Goal: Obtain resource: Download file/media

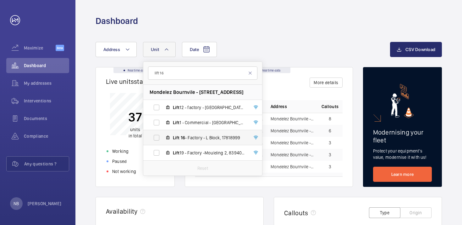
type input "lift 16"
click at [153, 133] on label "Lift 16 - Factory - L Block, 17818999" at bounding box center [197, 137] width 109 height 15
click at [153, 133] on input "Lift 16 - Factory - L Block, 17818999" at bounding box center [156, 137] width 13 height 13
checkbox input "true"
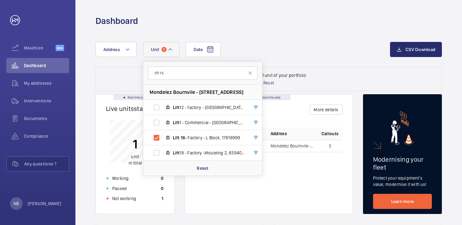
click at [353, 45] on div "Date Address [STREET_ADDRESS] BIRMINGHAM Lift 12 - factory - [GEOGRAPHIC_DATA] …" at bounding box center [243, 49] width 295 height 15
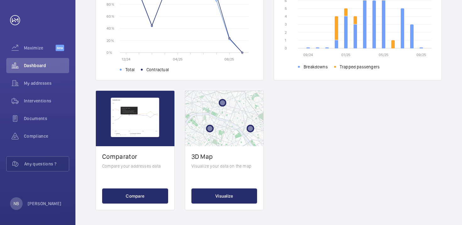
scroll to position [263, 0]
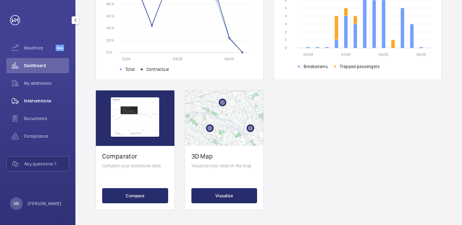
click at [36, 100] on span "Interventions" at bounding box center [46, 101] width 45 height 6
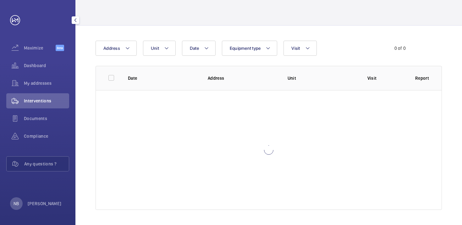
scroll to position [31, 0]
click at [166, 46] on mat-icon at bounding box center [166, 48] width 5 height 8
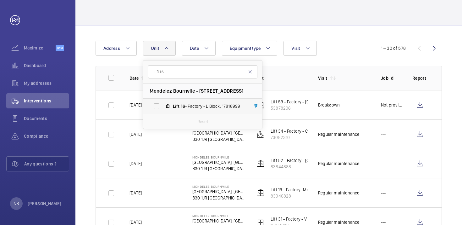
type input "lift 16"
click at [154, 107] on label "Lift 16 - Factory - L Block, 17818999" at bounding box center [197, 105] width 109 height 15
click at [154, 107] on input "Lift 16 - Factory - L Block, 17818999" at bounding box center [156, 106] width 13 height 13
checkbox input "true"
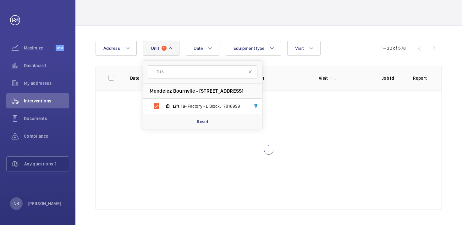
click at [339, 29] on div "Date Address [STREET_ADDRESS] BIRMINGHAM Lift 16 - Factory - [GEOGRAPHIC_DATA] …" at bounding box center [268, 124] width 387 height 199
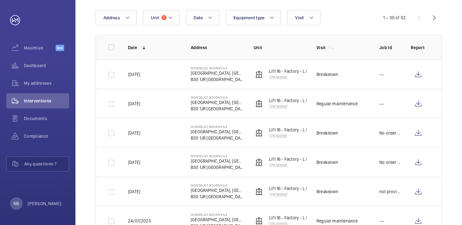
scroll to position [61, 0]
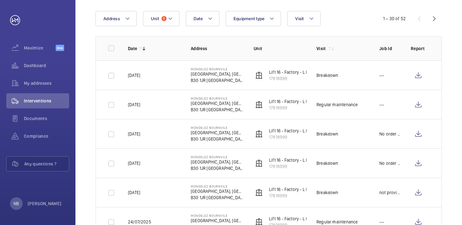
click at [272, 97] on td "Lift 16 - Factory - L Block 17818999" at bounding box center [275, 104] width 63 height 29
click at [225, 99] on p "Mondelez Bournvile" at bounding box center [217, 98] width 53 height 4
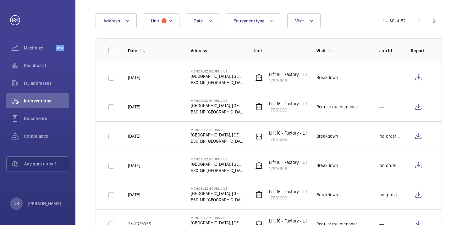
scroll to position [62, 0]
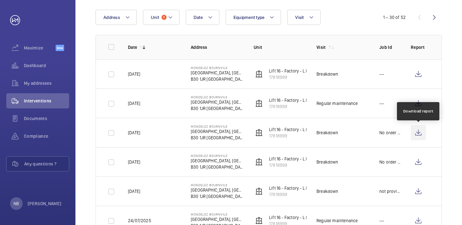
click at [421, 132] on wm-front-icon-button at bounding box center [418, 132] width 15 height 15
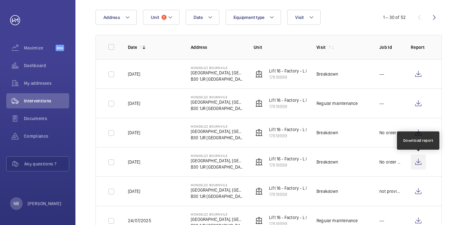
click at [418, 163] on wm-front-icon-button at bounding box center [418, 161] width 15 height 15
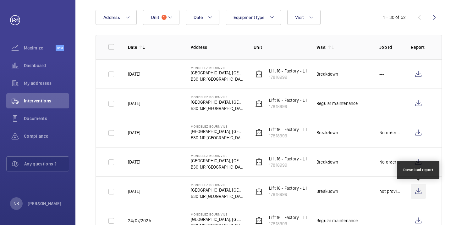
click at [420, 195] on wm-front-icon-button at bounding box center [418, 190] width 15 height 15
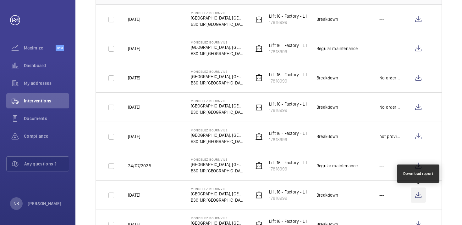
click at [418, 192] on wm-front-icon-button at bounding box center [418, 194] width 15 height 15
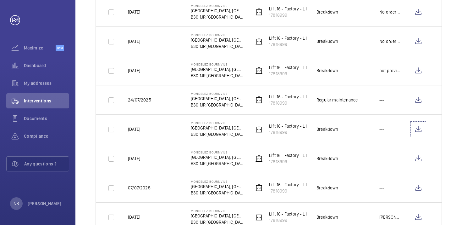
scroll to position [184, 0]
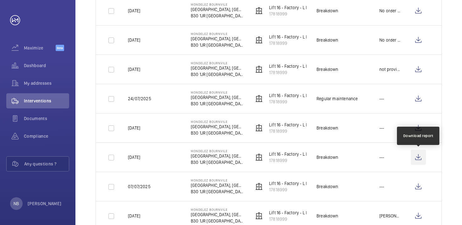
click at [417, 160] on wm-front-icon-button at bounding box center [418, 156] width 15 height 15
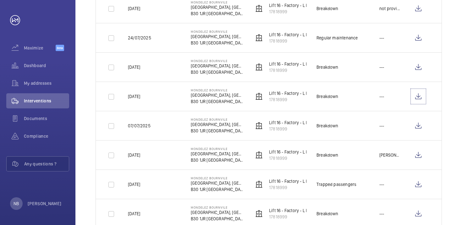
scroll to position [245, 0]
click at [420, 129] on wm-front-icon-button at bounding box center [418, 125] width 15 height 15
click at [421, 158] on wm-front-icon-button at bounding box center [418, 154] width 15 height 15
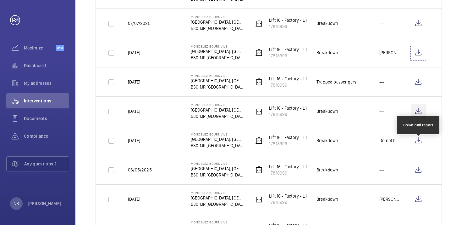
scroll to position [358, 0]
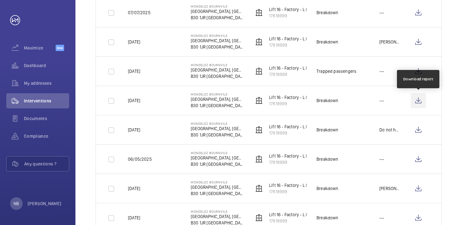
click at [419, 103] on wm-front-icon-button at bounding box center [418, 100] width 15 height 15
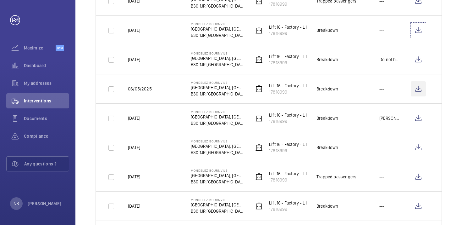
scroll to position [429, 0]
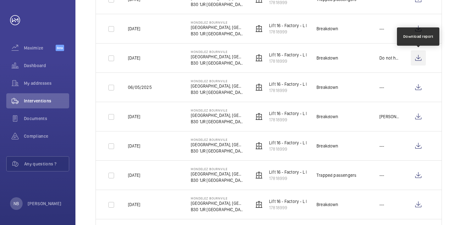
click at [422, 58] on wm-front-icon-button at bounding box center [418, 57] width 15 height 15
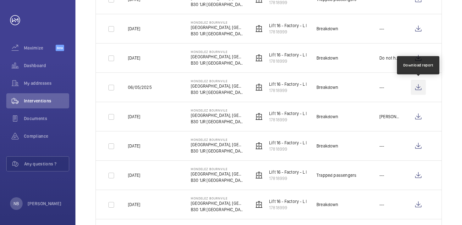
click at [421, 92] on wm-front-icon-button at bounding box center [418, 87] width 15 height 15
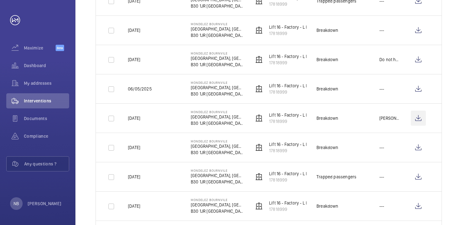
click at [421, 119] on wm-front-icon-button at bounding box center [418, 117] width 15 height 15
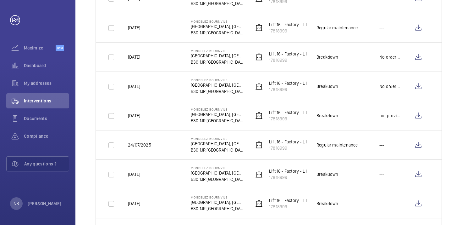
scroll to position [0, 0]
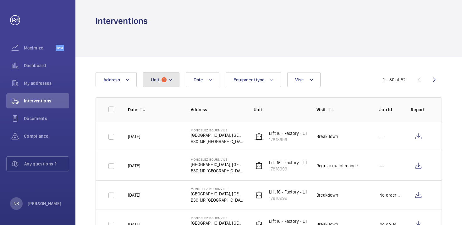
click at [155, 82] on span "Unit" at bounding box center [155, 79] width 8 height 5
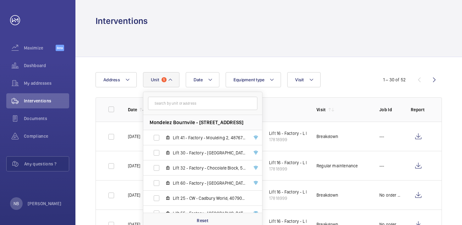
click at [184, 107] on input "text" at bounding box center [202, 103] width 109 height 13
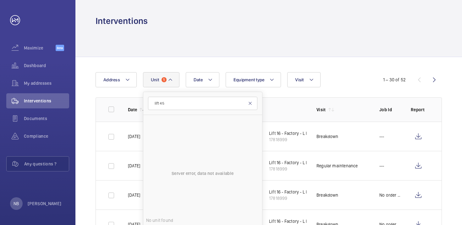
type input "lift 45"
click at [250, 103] on mat-icon at bounding box center [250, 103] width 5 height 5
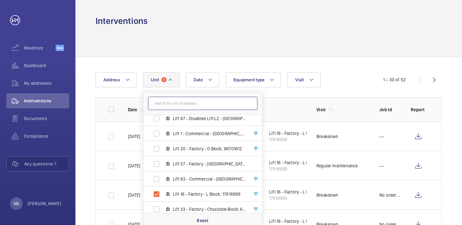
scroll to position [420, 0]
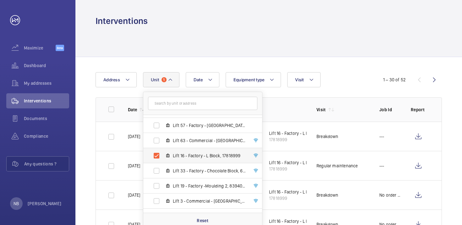
click at [160, 155] on label "Lift 16 - Factory - L Block, 17818999" at bounding box center [197, 155] width 109 height 15
click at [160, 155] on input "Lift 16 - Factory - L Block, 17818999" at bounding box center [156, 155] width 13 height 13
checkbox input "false"
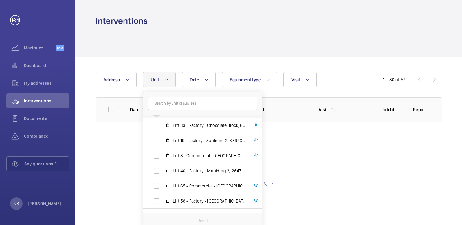
scroll to position [476, 0]
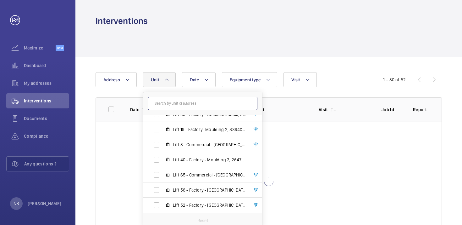
click at [173, 104] on input "text" at bounding box center [202, 103] width 109 height 13
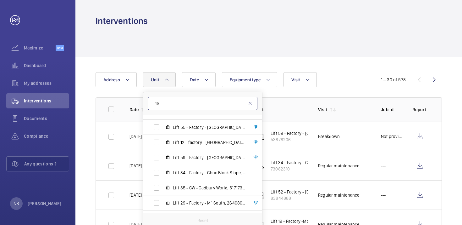
scroll to position [0, 0]
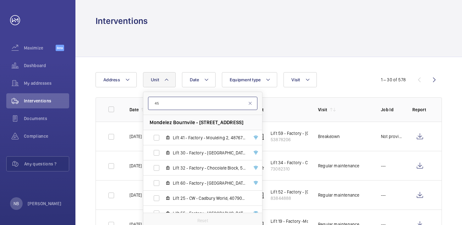
click at [179, 106] on input "45" at bounding box center [202, 103] width 109 height 13
type input "4"
type input "45"
click at [193, 99] on input "45" at bounding box center [202, 103] width 109 height 13
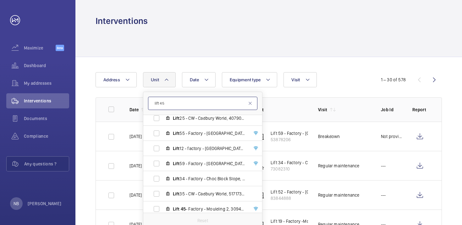
scroll to position [84, 0]
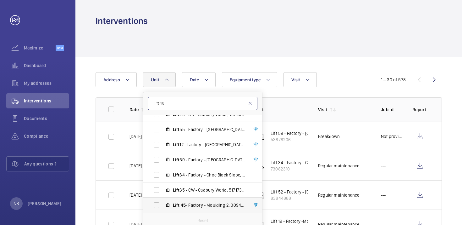
type input "lift 45"
click at [155, 205] on label "Lift 45 - Factory - Moulding 2, 30940374" at bounding box center [197, 204] width 109 height 15
click at [155, 205] on input "Lift 45 - Factory - Moulding 2, 30940374" at bounding box center [156, 204] width 13 height 13
checkbox input "true"
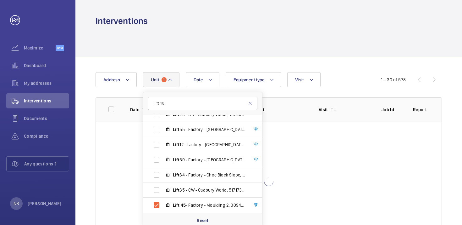
click at [331, 30] on div at bounding box center [269, 42] width 347 height 30
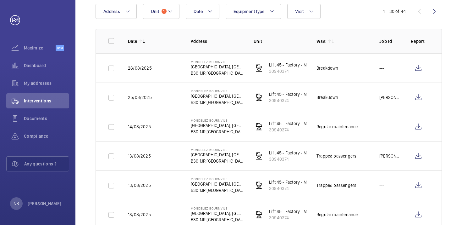
scroll to position [72, 0]
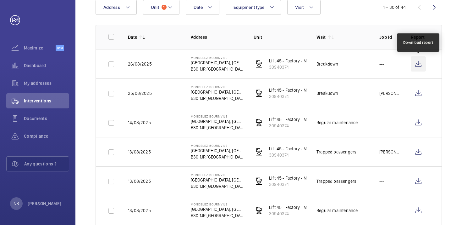
click at [420, 66] on wm-front-icon-button at bounding box center [418, 63] width 15 height 15
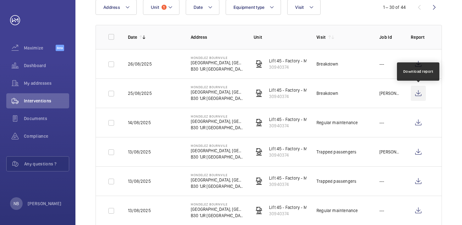
click at [420, 95] on wm-front-icon-button at bounding box center [418, 93] width 15 height 15
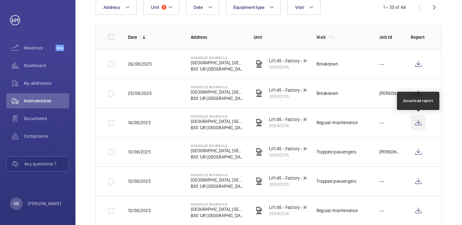
click at [419, 123] on wm-front-icon-button at bounding box center [418, 122] width 15 height 15
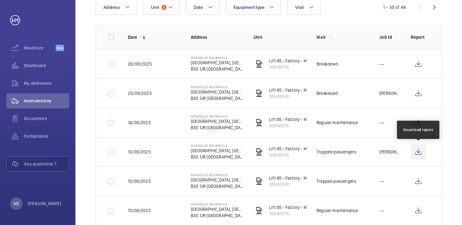
click at [418, 152] on wm-front-icon-button at bounding box center [418, 151] width 15 height 15
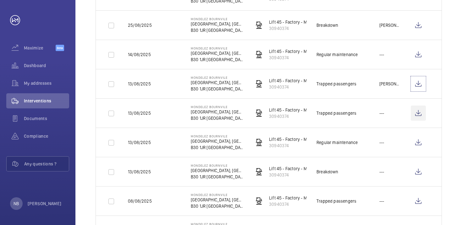
scroll to position [142, 0]
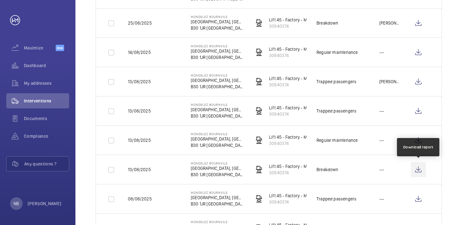
click at [419, 173] on wm-front-icon-button at bounding box center [418, 169] width 15 height 15
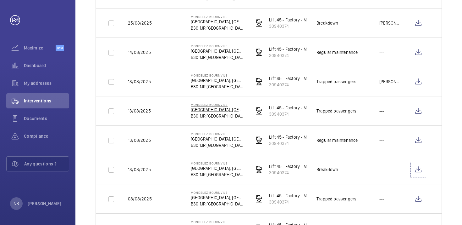
scroll to position [0, 0]
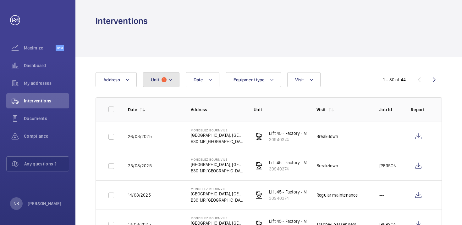
click at [162, 81] on span "1" at bounding box center [164, 79] width 5 height 5
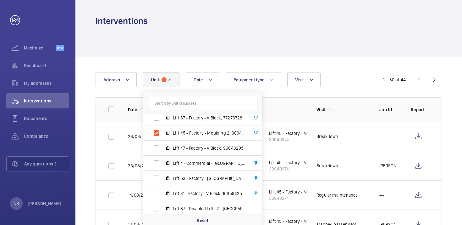
scroll to position [276, 0]
click at [155, 149] on label "Lift 45 - Factory - Moulding 2, 30940374" at bounding box center [197, 148] width 109 height 15
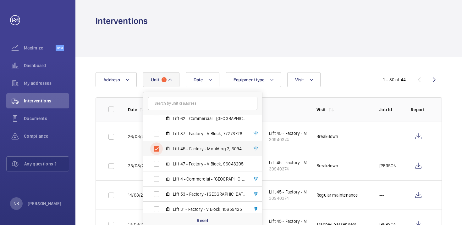
click at [155, 149] on input "Lift 45 - Factory - Moulding 2, 30940374" at bounding box center [156, 148] width 13 height 13
checkbox input "false"
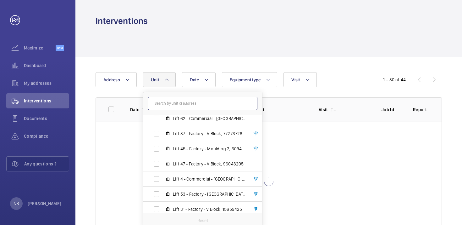
click at [172, 106] on input "text" at bounding box center [202, 103] width 109 height 13
type input "58"
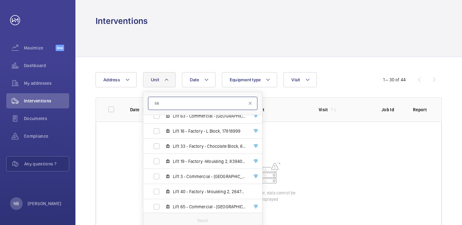
scroll to position [476, 0]
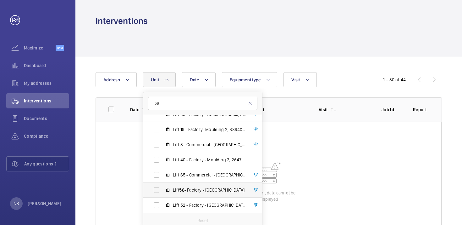
click at [154, 189] on label "Lift 58 - Factory - [GEOGRAPHIC_DATA]" at bounding box center [197, 189] width 109 height 15
click at [154, 189] on input "Lift 58 - Factory - [GEOGRAPHIC_DATA]" at bounding box center [156, 189] width 13 height 13
checkbox input "true"
click at [353, 78] on div "Date Address [STREET_ADDRESS] BIRMINGHAM Lift 41 - Factory - [GEOGRAPHIC_DATA] …" at bounding box center [231, 79] width 271 height 15
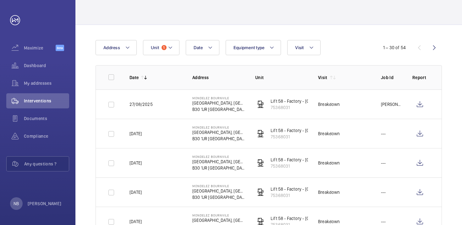
scroll to position [32, 0]
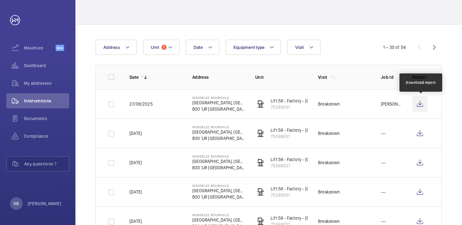
click at [424, 103] on wm-front-icon-button at bounding box center [420, 103] width 15 height 15
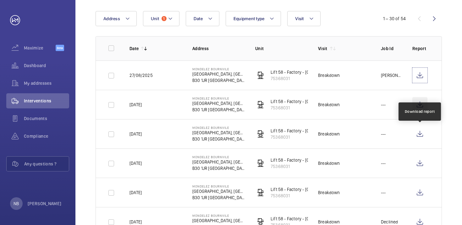
scroll to position [64, 0]
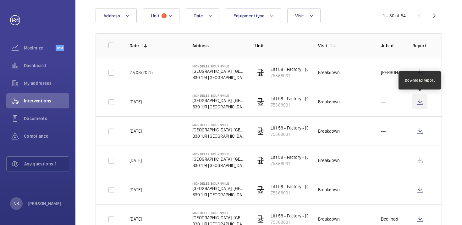
click at [421, 101] on wm-front-icon-button at bounding box center [420, 101] width 15 height 15
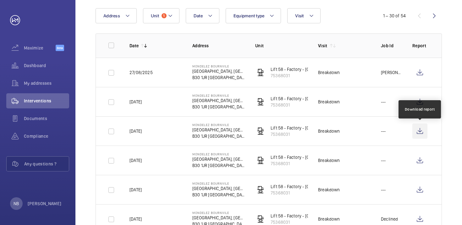
click at [419, 134] on wm-front-icon-button at bounding box center [420, 130] width 15 height 15
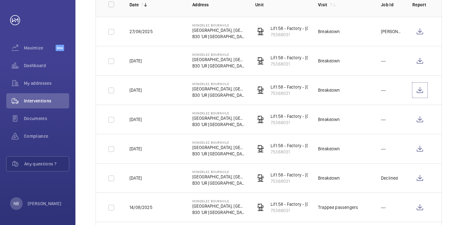
scroll to position [105, 0]
click at [420, 151] on wm-front-icon-button at bounding box center [420, 148] width 15 height 15
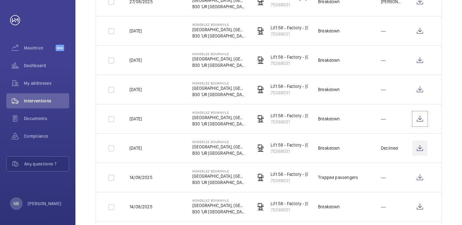
scroll to position [159, 0]
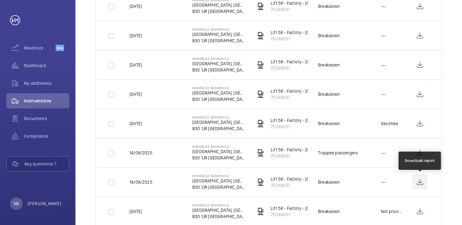
click at [418, 186] on wm-front-icon-button at bounding box center [420, 181] width 15 height 15
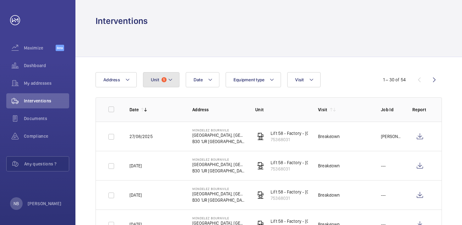
click at [171, 81] on mat-icon at bounding box center [170, 80] width 5 height 8
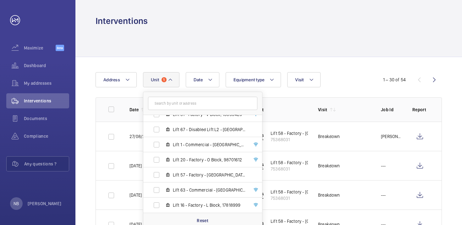
scroll to position [476, 0]
click at [155, 191] on label "Lift 58 - Factory - [GEOGRAPHIC_DATA]" at bounding box center [197, 189] width 109 height 15
click at [155, 191] on input "Lift 58 - Factory - [GEOGRAPHIC_DATA]" at bounding box center [156, 189] width 13 height 13
checkbox input "false"
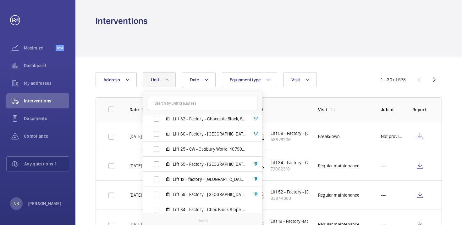
scroll to position [36, 0]
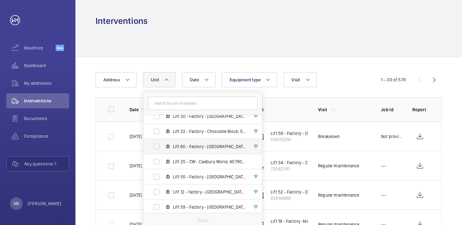
click at [153, 142] on label "Lift 60 - Factory - [GEOGRAPHIC_DATA]" at bounding box center [197, 146] width 109 height 15
click at [153, 142] on input "Lift 60 - Factory - [GEOGRAPHIC_DATA]" at bounding box center [156, 146] width 13 height 13
checkbox input "true"
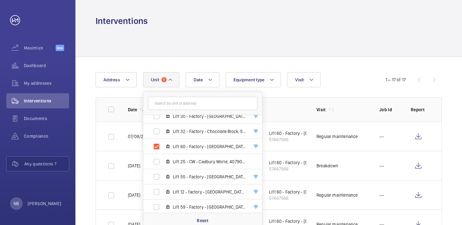
click at [349, 34] on div at bounding box center [269, 42] width 347 height 30
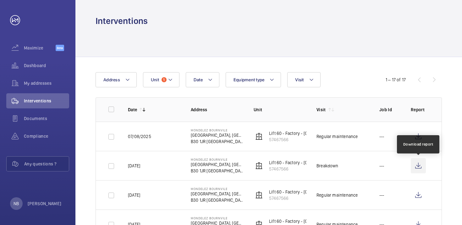
click at [422, 165] on wm-front-icon-button at bounding box center [418, 165] width 15 height 15
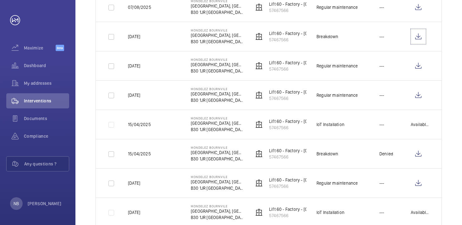
scroll to position [131, 0]
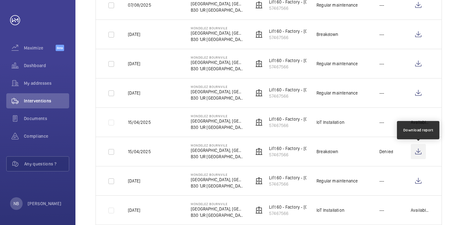
click at [418, 153] on wm-front-icon-button at bounding box center [418, 151] width 15 height 15
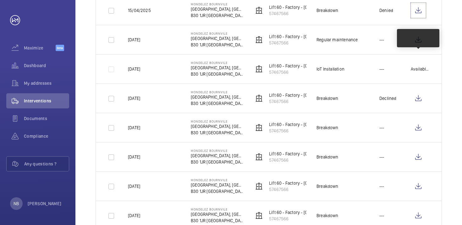
scroll to position [276, 0]
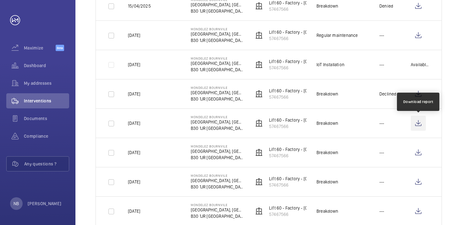
click at [416, 122] on wm-front-icon-button at bounding box center [418, 122] width 15 height 15
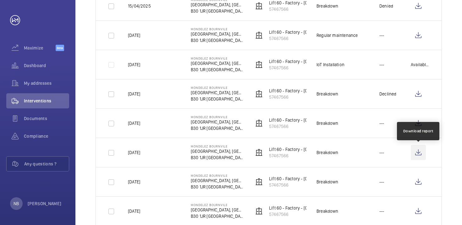
click at [419, 154] on wm-front-icon-button at bounding box center [418, 152] width 15 height 15
